Goal: Task Accomplishment & Management: Manage account settings

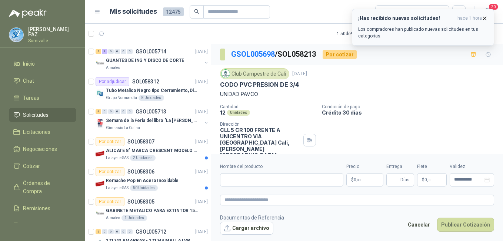
click at [482, 16] on icon "button" at bounding box center [484, 18] width 6 height 6
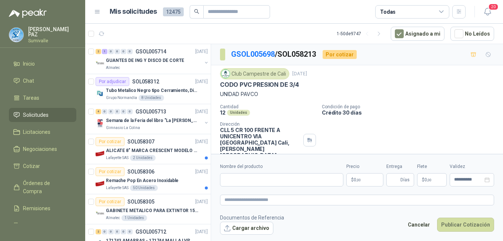
click at [39, 116] on span "Solicitudes" at bounding box center [36, 115] width 26 height 8
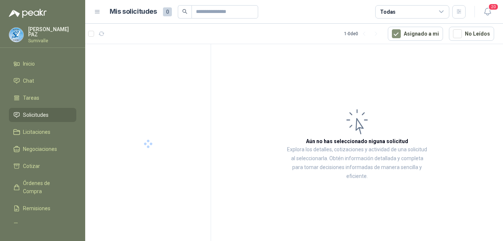
click at [414, 10] on div "Todas" at bounding box center [412, 11] width 74 height 13
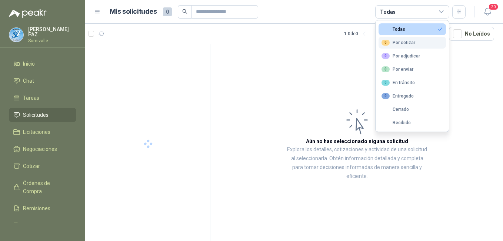
click at [403, 39] on button "0 Por cotizar" at bounding box center [411, 43] width 67 height 12
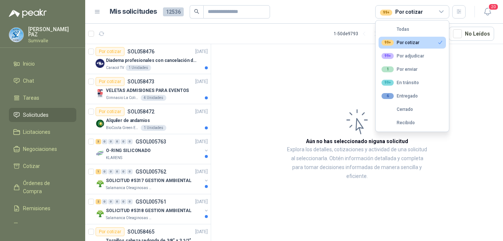
click at [286, 88] on article "Aún no has seleccionado niguna solicitud Explora los detalles, cotizaciones y a…" at bounding box center [357, 143] width 292 height 199
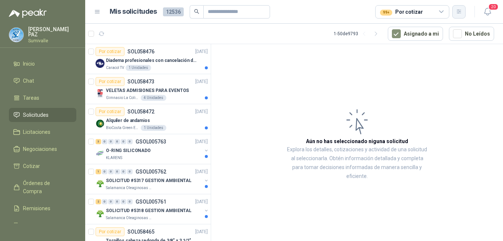
click at [464, 11] on button "button" at bounding box center [458, 11] width 13 height 13
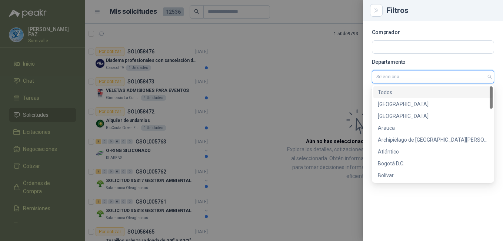
click at [416, 80] on input "search" at bounding box center [432, 76] width 113 height 13
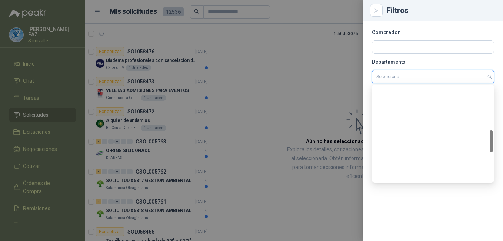
scroll to position [308, 0]
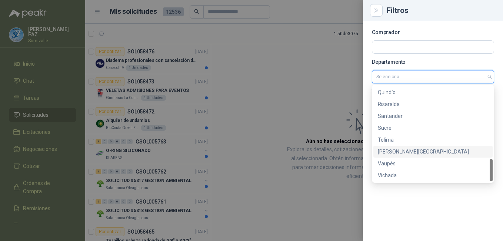
click at [406, 147] on div "[PERSON_NAME][GEOGRAPHIC_DATA]" at bounding box center [432, 151] width 119 height 12
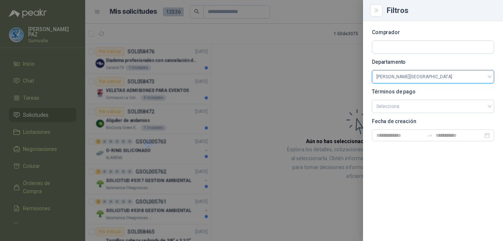
click at [291, 90] on div at bounding box center [251, 120] width 503 height 241
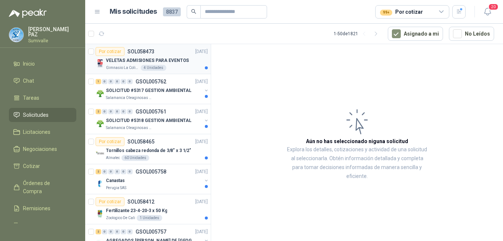
click at [141, 58] on p "VELETAS ADMISIONES PARA EVENTOS" at bounding box center [147, 60] width 83 height 7
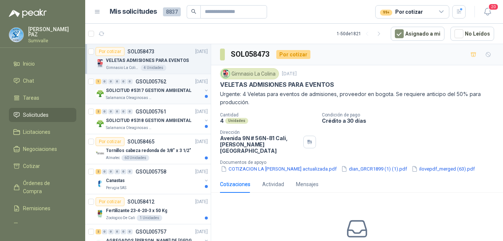
click at [160, 85] on div "1 0 0 0 0 0 GSOL005762 [DATE]" at bounding box center [152, 81] width 114 height 9
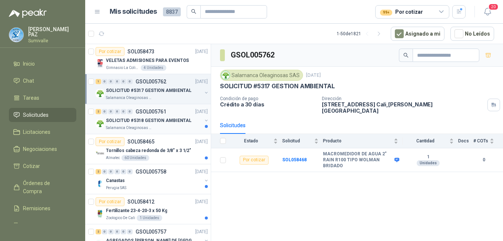
click at [154, 119] on p "SOLICITUD #5318 GESTION AMBIENTAL" at bounding box center [148, 120] width 85 height 7
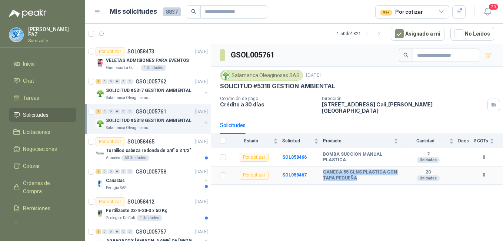
drag, startPoint x: 320, startPoint y: 166, endPoint x: 361, endPoint y: 172, distance: 41.2
click at [361, 172] on tr "Por cotizar SOL058467 CANECA 55 GLNS PLASTICA CON TAPA PEQUEÑA 20 Unidades 0" at bounding box center [357, 175] width 292 height 18
copy tr "CANECA 55 GLNS PLASTICA CON TAPA PEQUEÑA"
click at [140, 146] on div "Tornillos cabeza redonda de 3/8" x 3 1/2"" at bounding box center [157, 150] width 102 height 9
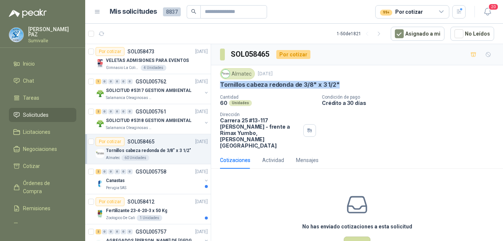
drag, startPoint x: 220, startPoint y: 85, endPoint x: 346, endPoint y: 85, distance: 126.6
click at [346, 85] on div "Tornillos cabeza redonda de 3/8" x 3 1/2"" at bounding box center [357, 85] width 274 height 8
copy p "Tornillos cabeza redonda de 3/8" x 3 1/2""
